Goal: Task Accomplishment & Management: Use online tool/utility

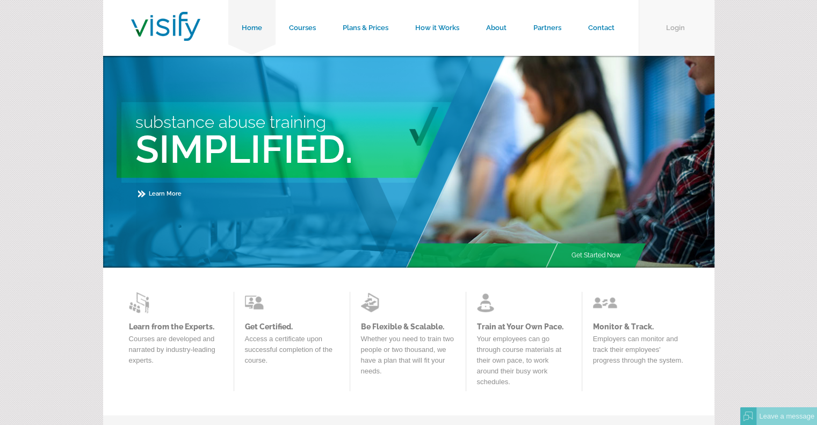
click at [674, 27] on link "Login" at bounding box center [677, 28] width 76 height 56
click at [679, 28] on link "Login" at bounding box center [677, 28] width 76 height 56
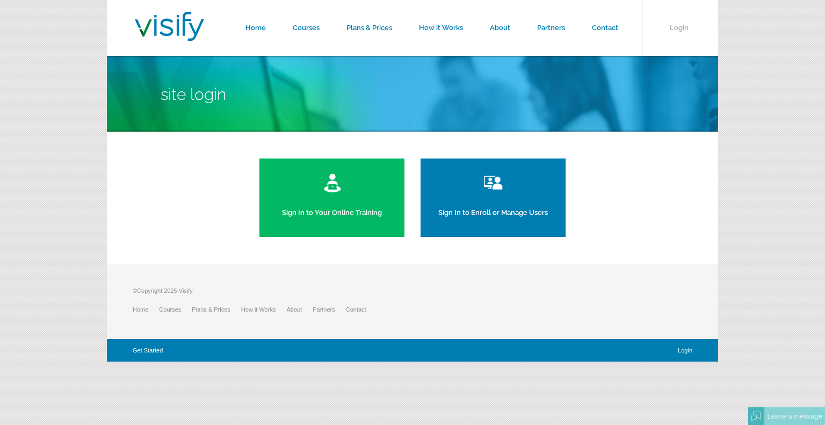
click at [351, 208] on link "Sign In to Your Online Training" at bounding box center [331, 197] width 145 height 78
